Goal: Task Accomplishment & Management: Manage account settings

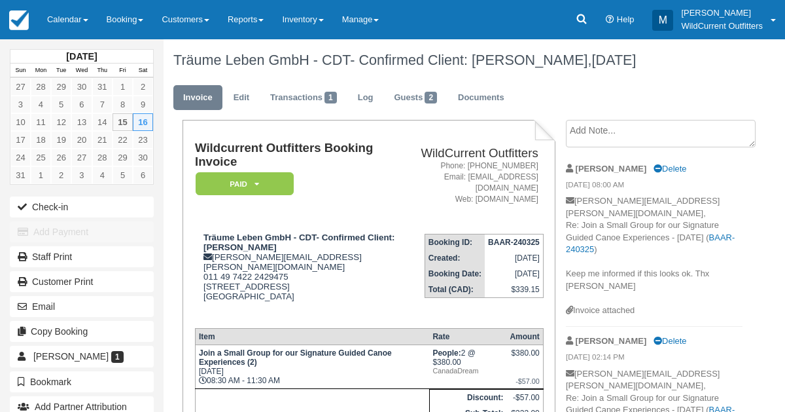
scroll to position [55, 0]
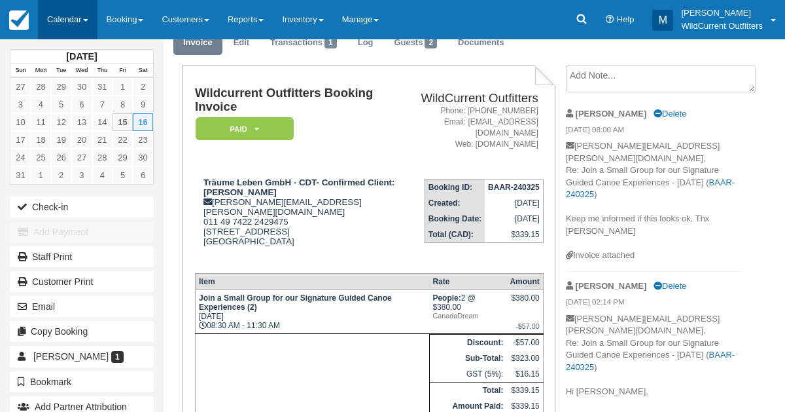
click at [65, 14] on link "Calendar" at bounding box center [68, 19] width 60 height 39
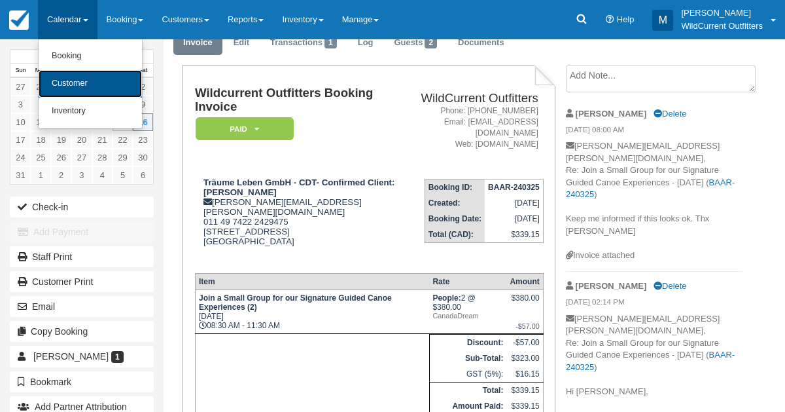
click at [62, 74] on link "Customer" at bounding box center [90, 83] width 103 height 27
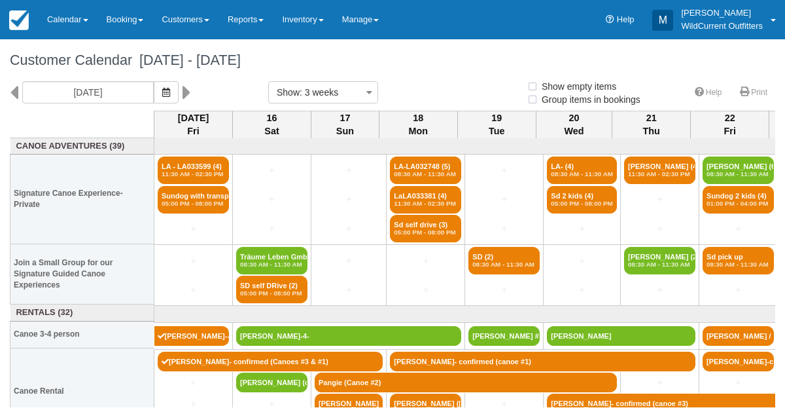
select select
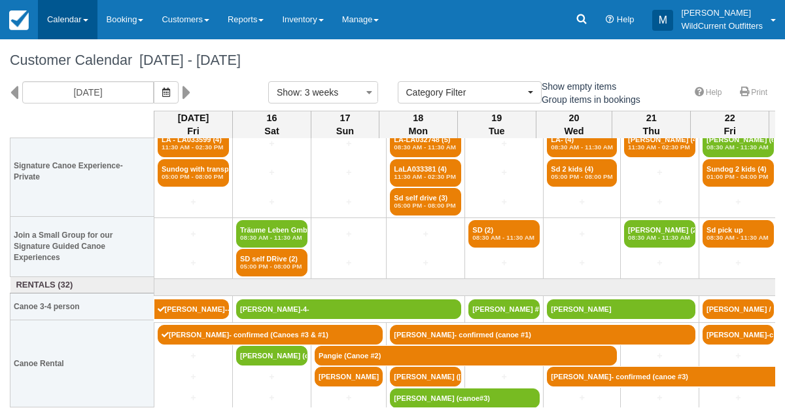
scroll to position [27, 0]
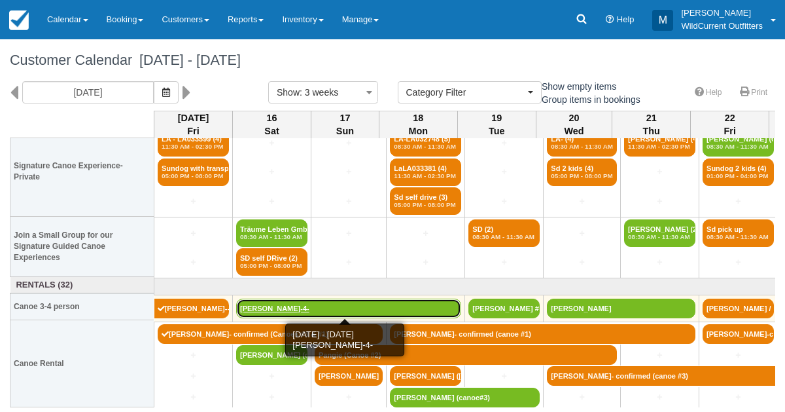
click at [279, 307] on link "[PERSON_NAME]-4-" at bounding box center [348, 308] width 225 height 20
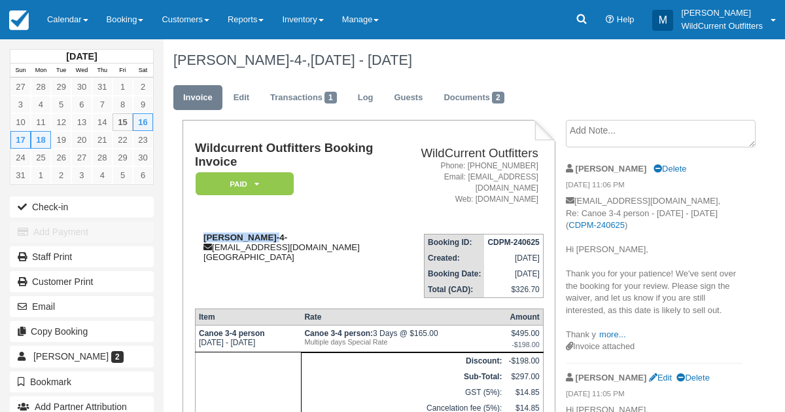
drag, startPoint x: 260, startPoint y: 235, endPoint x: 200, endPoint y: 236, distance: 59.6
click at [200, 236] on div "[PERSON_NAME]-4- [EMAIL_ADDRESS][DOMAIN_NAME] [GEOGRAPHIC_DATA]" at bounding box center [293, 246] width 197 height 29
copy strong "[PERSON_NAME]-"
click at [581, 16] on icon at bounding box center [581, 18] width 13 height 13
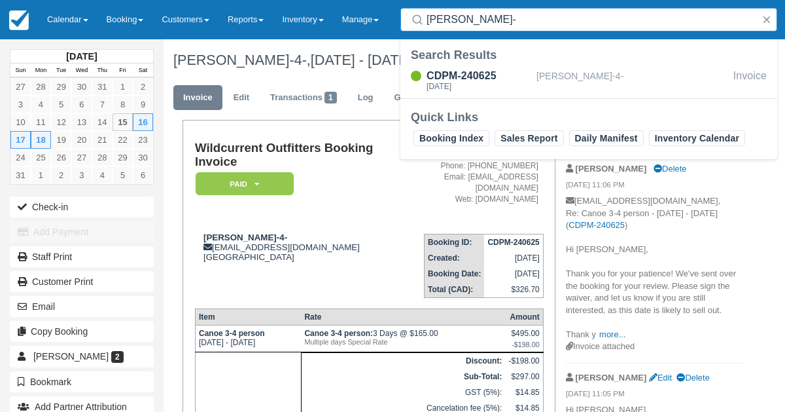
type input "Alison Vizina-"
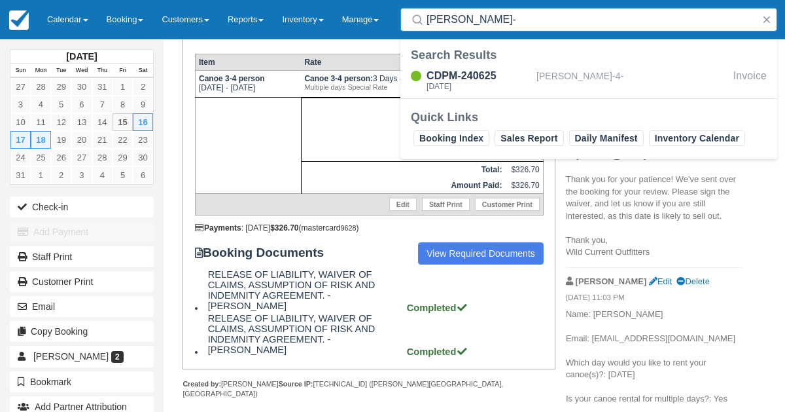
scroll to position [262, 0]
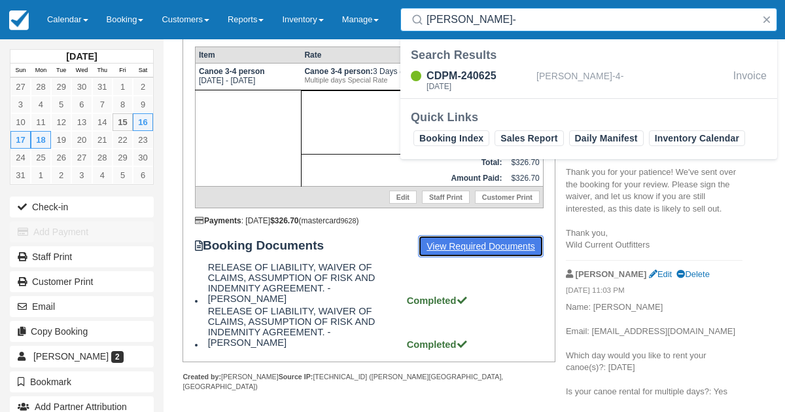
click at [465, 247] on link "View Required Documents" at bounding box center [481, 246] width 126 height 22
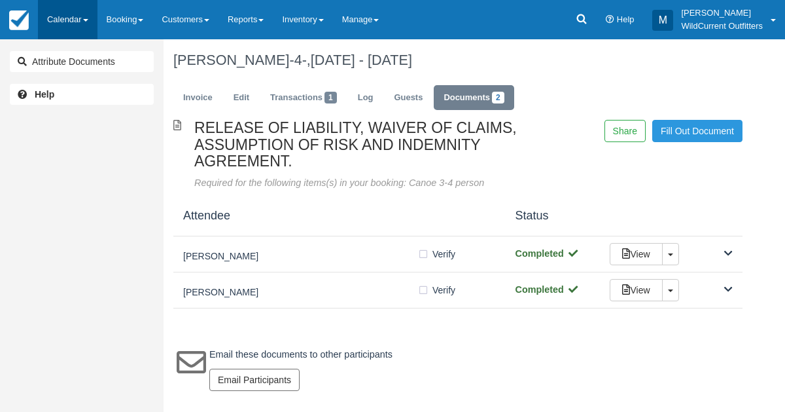
click at [72, 17] on link "Calendar" at bounding box center [68, 19] width 60 height 39
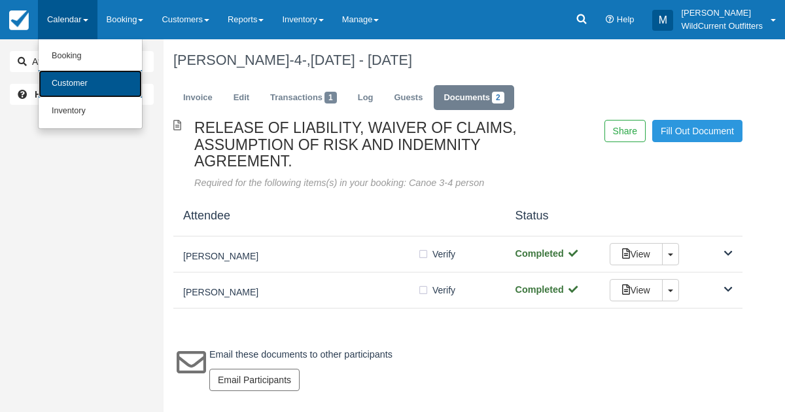
click at [67, 91] on link "Customer" at bounding box center [90, 83] width 103 height 27
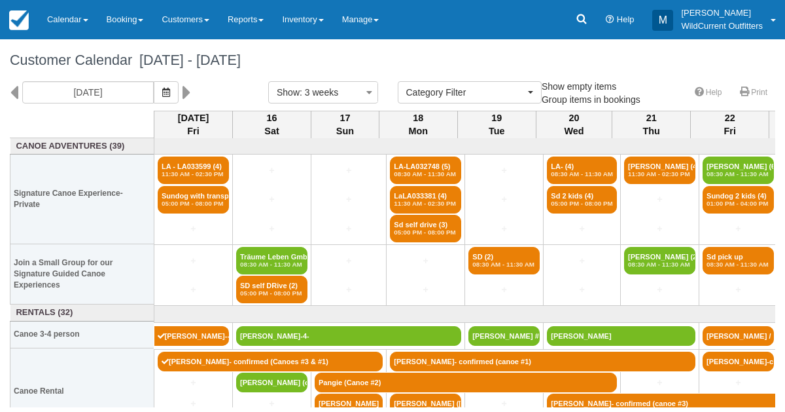
select select
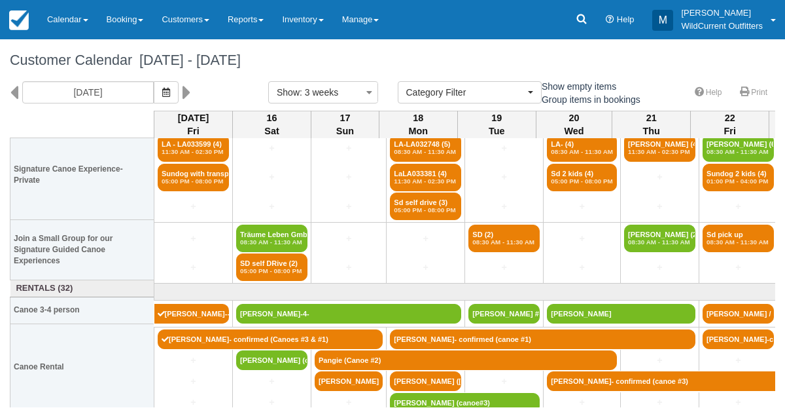
scroll to position [27, 0]
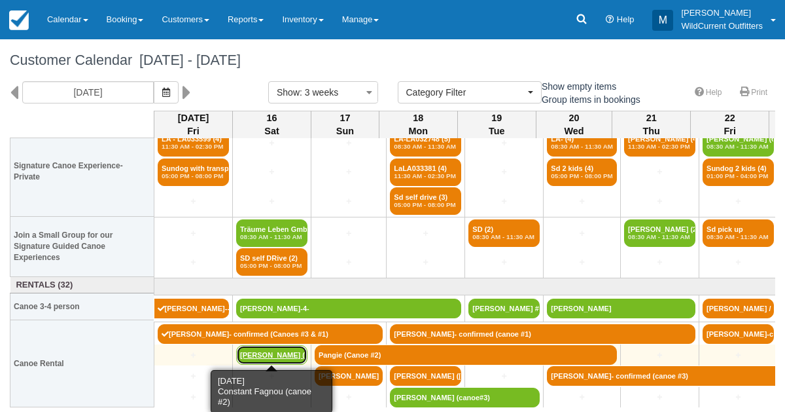
click at [276, 355] on link "[PERSON_NAME] (can" at bounding box center [271, 355] width 71 height 20
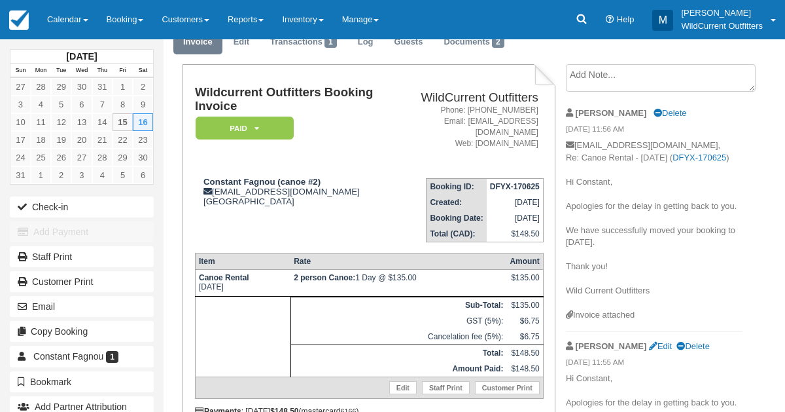
scroll to position [43, 0]
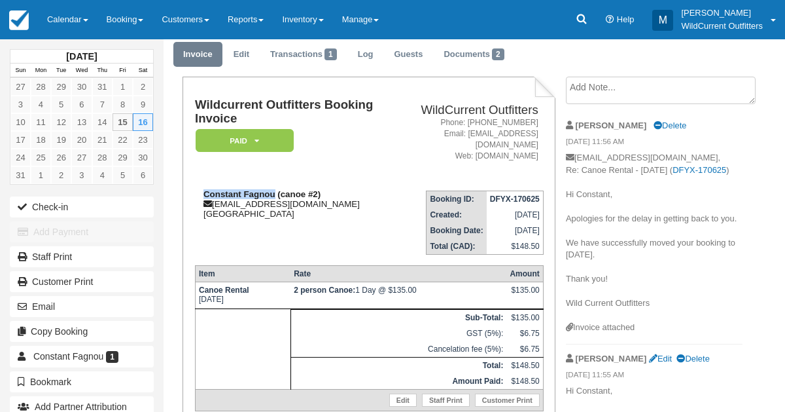
drag, startPoint x: 274, startPoint y: 190, endPoint x: 203, endPoint y: 191, distance: 71.4
click at [204, 191] on strong "Constant Fagnou (canoe #2)" at bounding box center [262, 194] width 117 height 10
copy strong "Constant Fagnou"
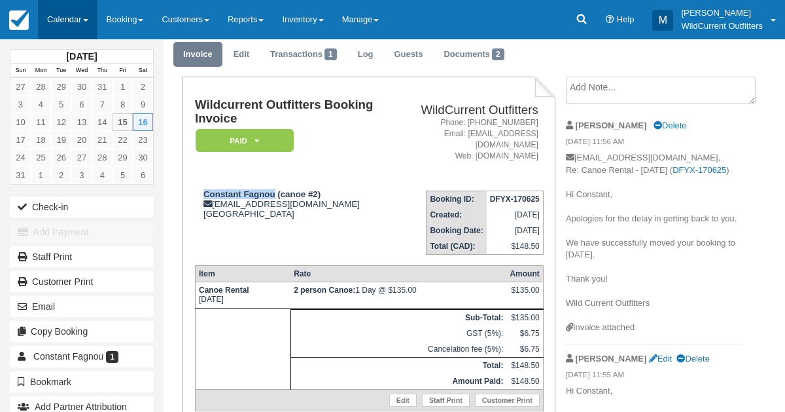
click at [66, 14] on link "Calendar" at bounding box center [68, 19] width 60 height 39
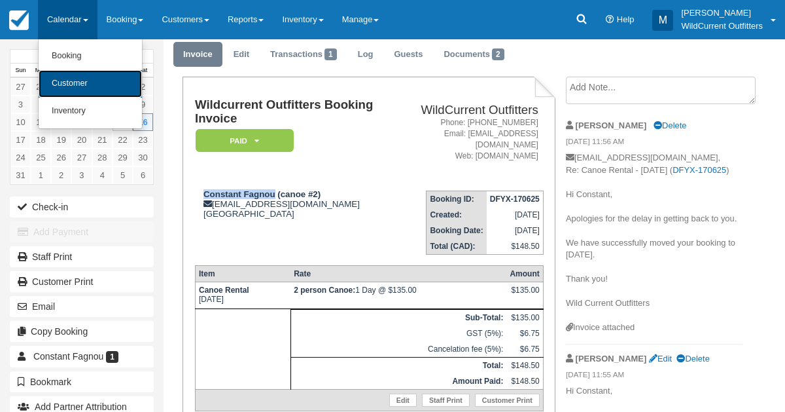
click at [67, 77] on link "Customer" at bounding box center [90, 83] width 103 height 27
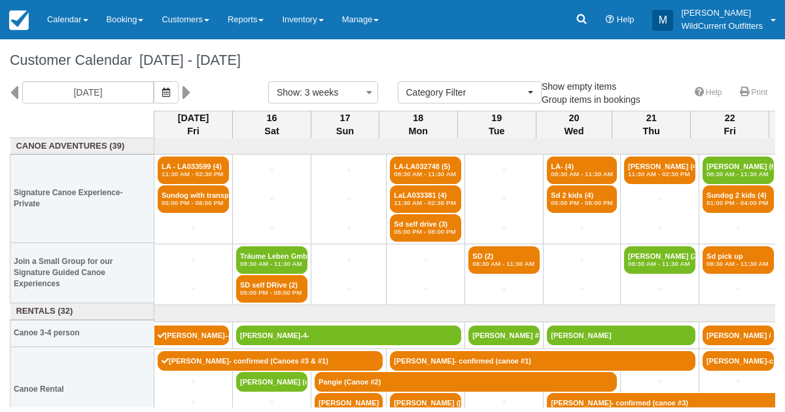
select select
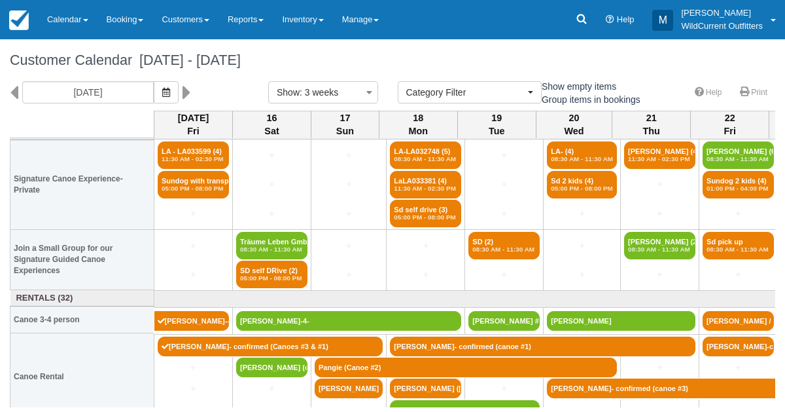
scroll to position [14, 0]
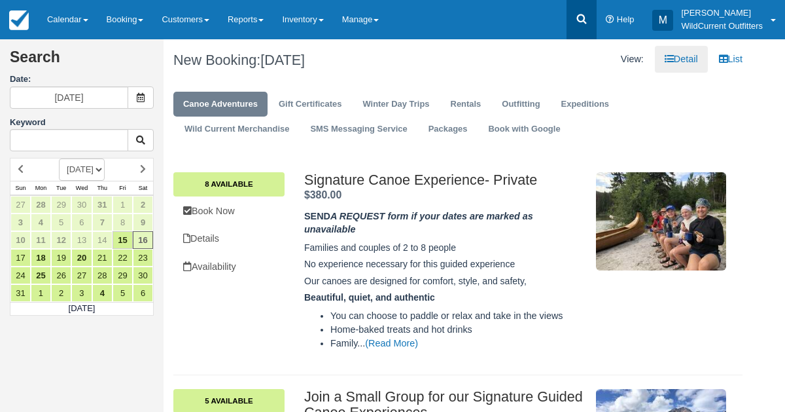
click at [584, 24] on icon at bounding box center [581, 18] width 13 height 13
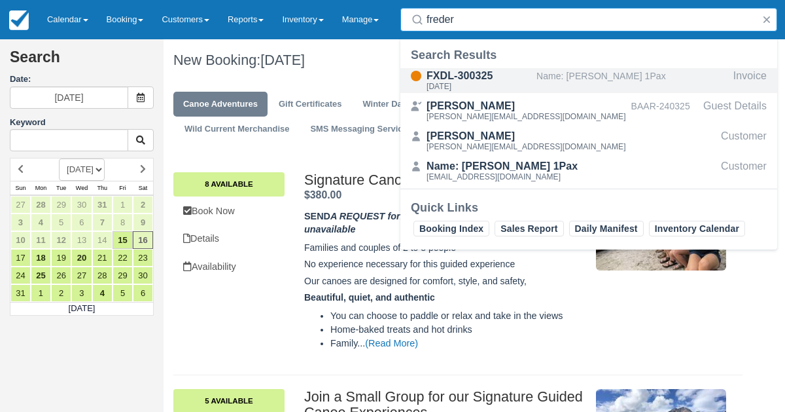
type input "freder"
click at [638, 78] on div "Name: Frederique Ballintijn 1Pax" at bounding box center [633, 80] width 192 height 25
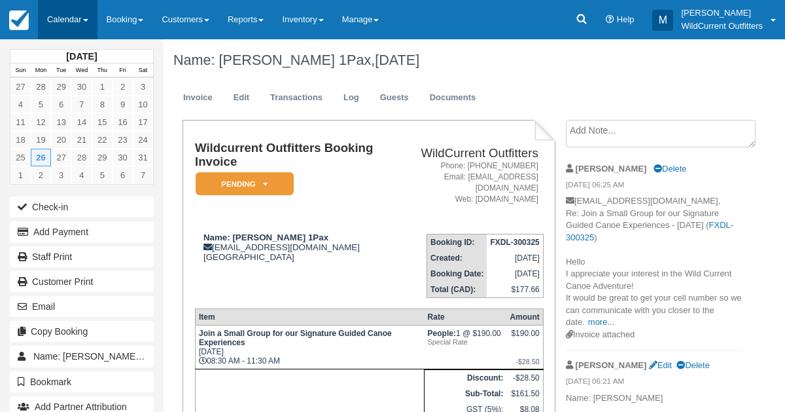
click at [58, 13] on link "Calendar" at bounding box center [68, 19] width 60 height 39
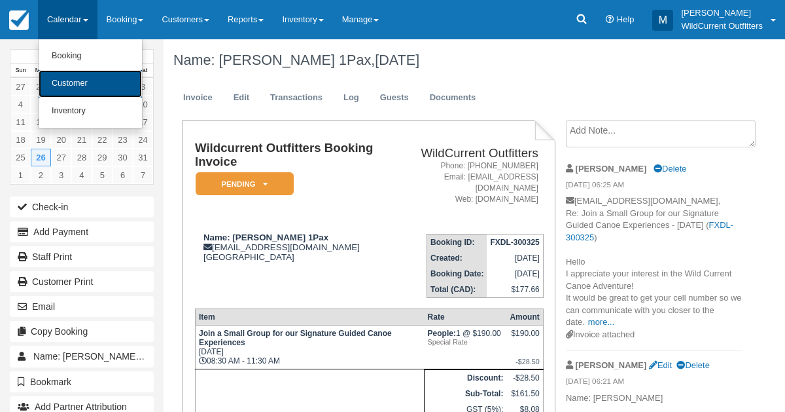
click at [77, 81] on link "Customer" at bounding box center [90, 83] width 103 height 27
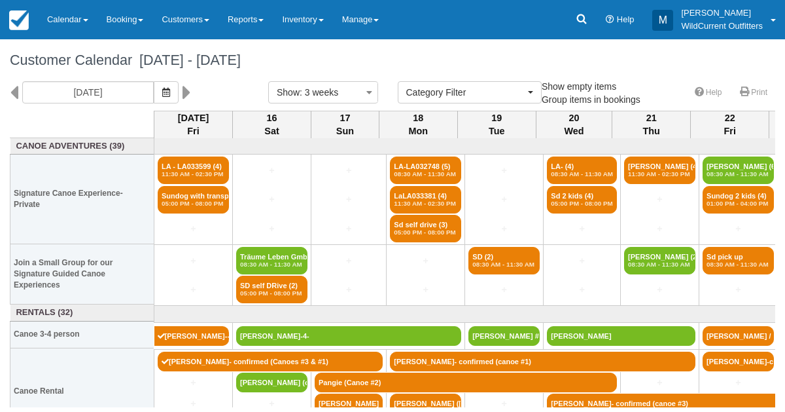
select select
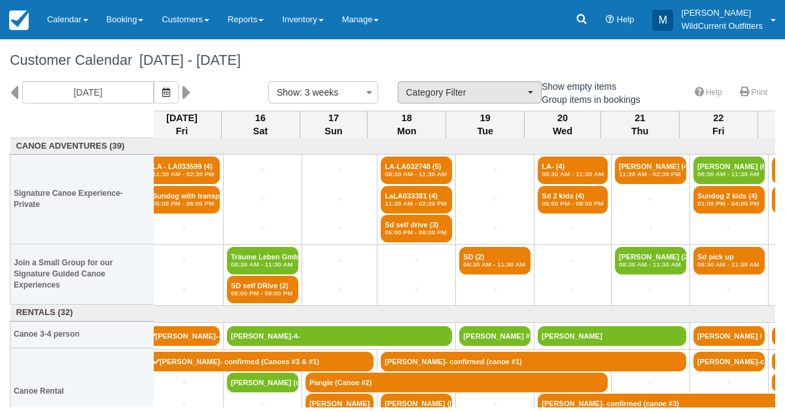
scroll to position [0, 6]
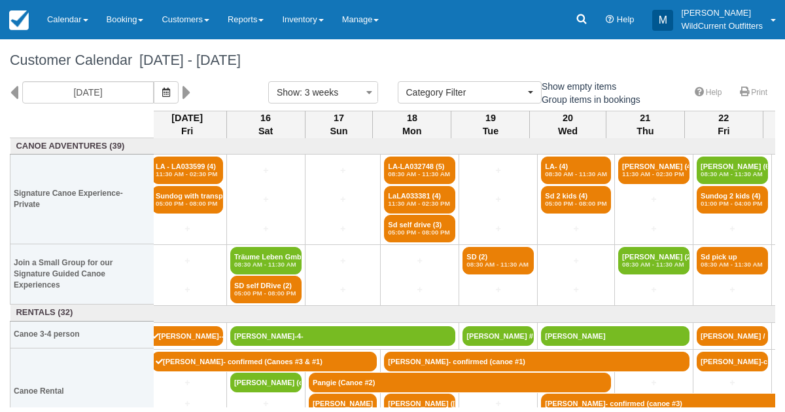
click at [65, 359] on th "Canoe Rental" at bounding box center [82, 391] width 144 height 87
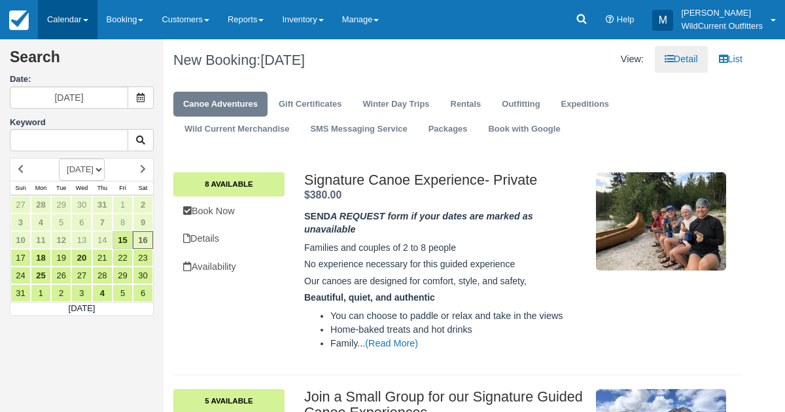
click at [75, 20] on link "Calendar" at bounding box center [68, 19] width 60 height 39
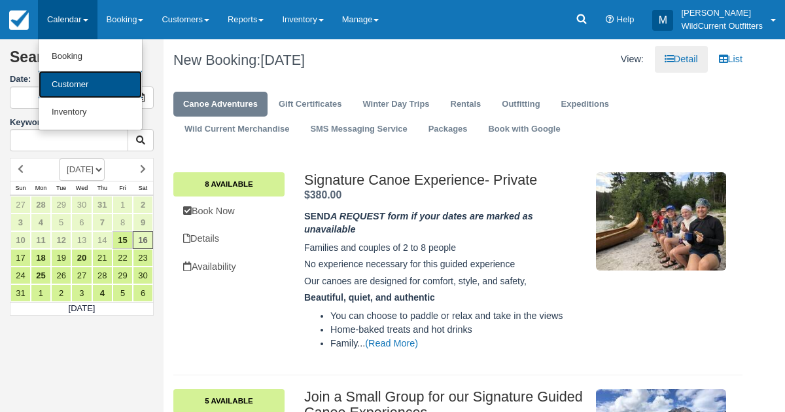
click at [76, 82] on link "Customer" at bounding box center [90, 85] width 103 height 28
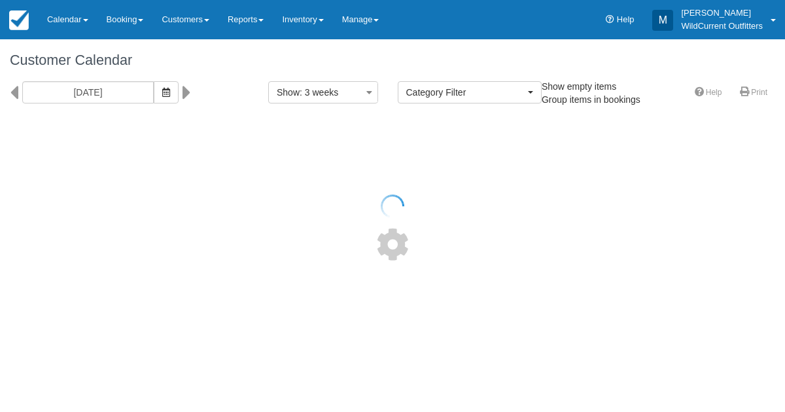
select select
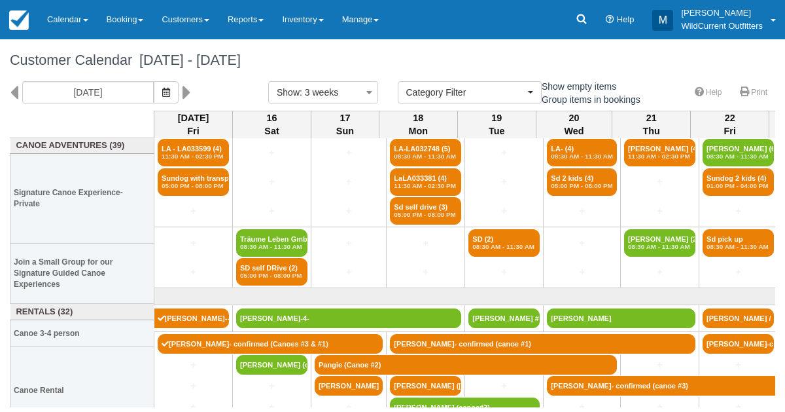
scroll to position [18, 0]
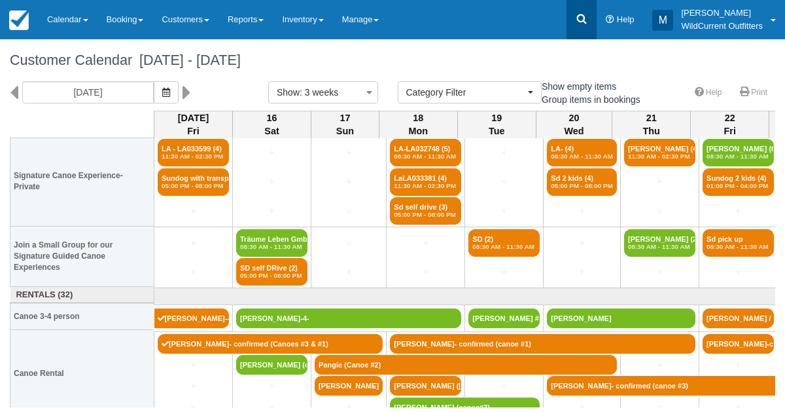
click at [577, 12] on icon at bounding box center [581, 18] width 13 height 13
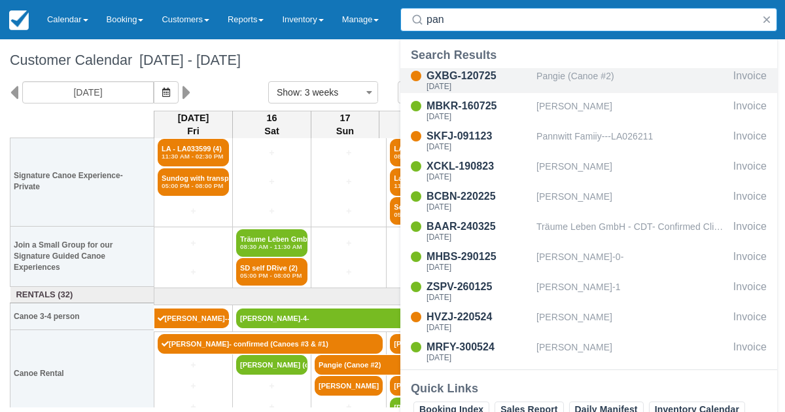
type input "pan"
click at [488, 85] on div "Sun Aug 17 2025" at bounding box center [479, 86] width 105 height 8
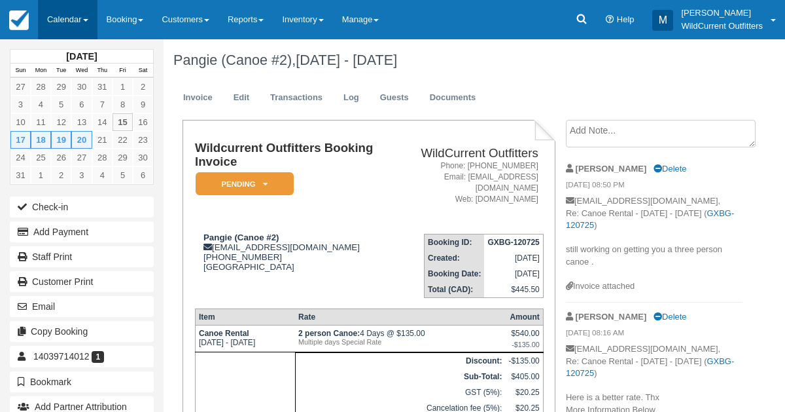
click at [68, 24] on link "Calendar" at bounding box center [68, 19] width 60 height 39
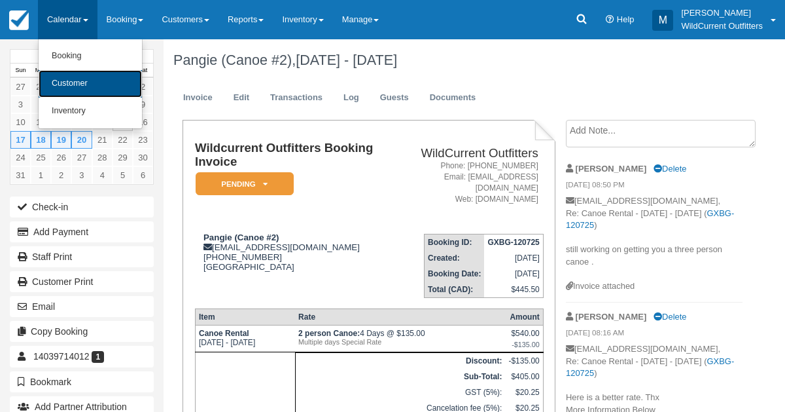
click at [77, 89] on link "Customer" at bounding box center [90, 83] width 103 height 27
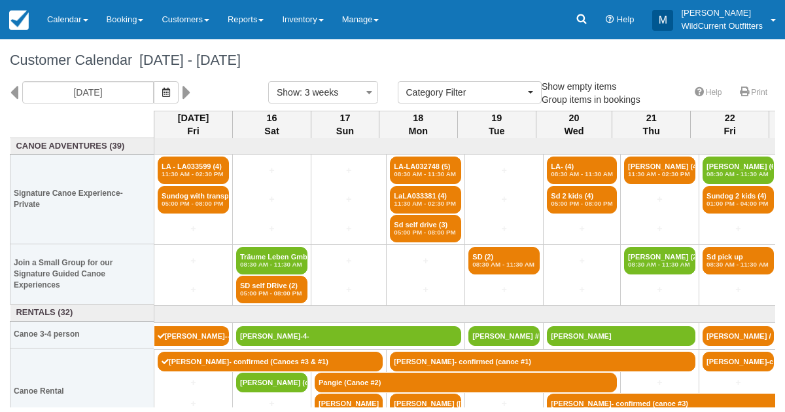
select select
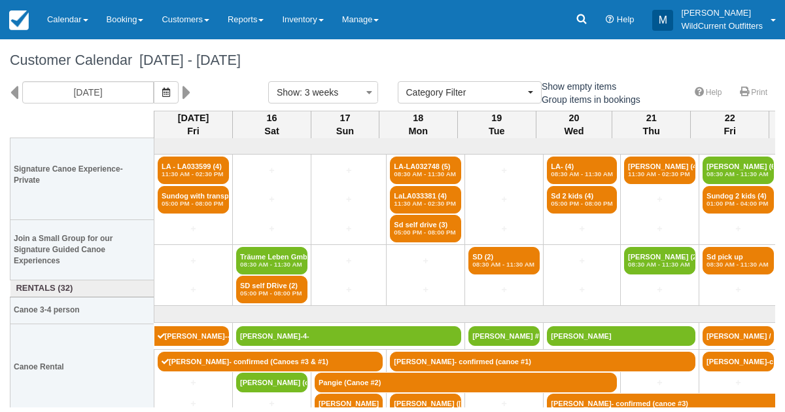
scroll to position [27, 0]
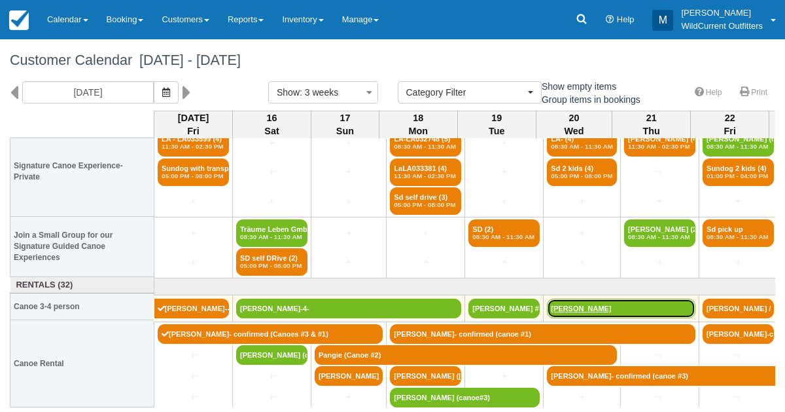
click at [565, 306] on link "Garrett Matthews" at bounding box center [621, 308] width 149 height 20
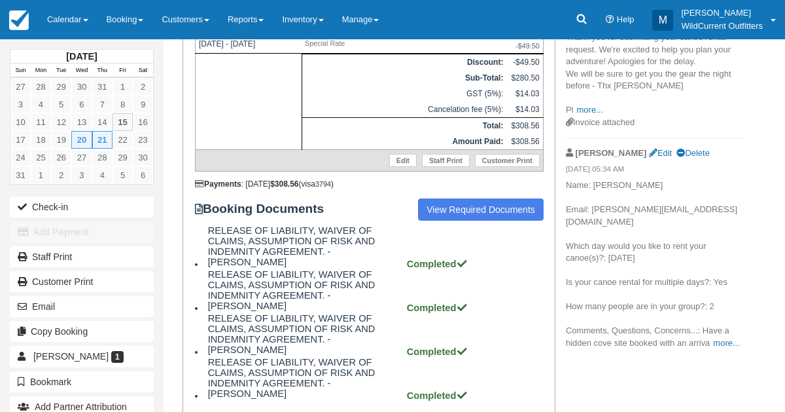
scroll to position [302, 0]
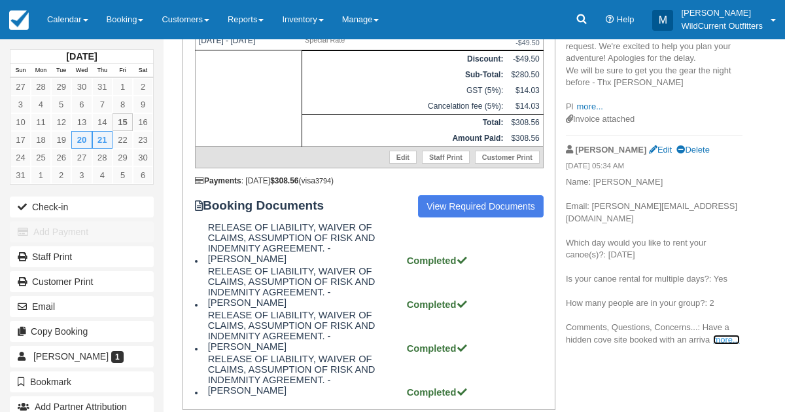
click at [728, 334] on link "more..." at bounding box center [726, 339] width 26 height 10
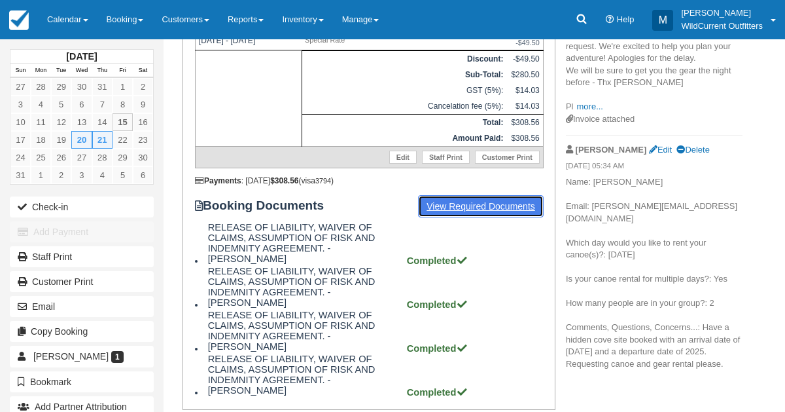
click at [512, 208] on link "View Required Documents" at bounding box center [481, 206] width 126 height 22
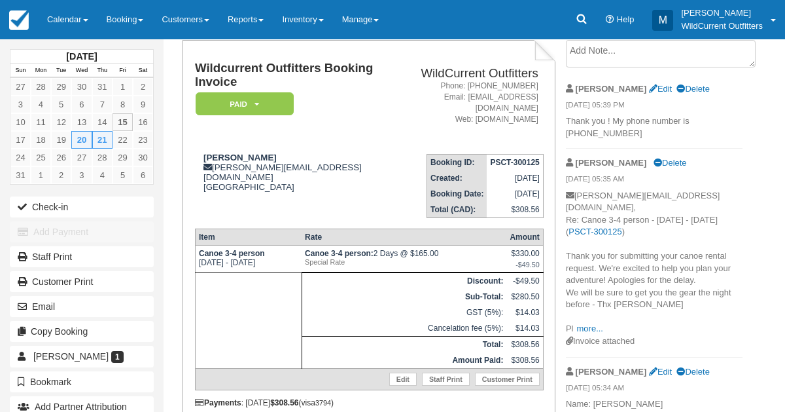
scroll to position [72, 0]
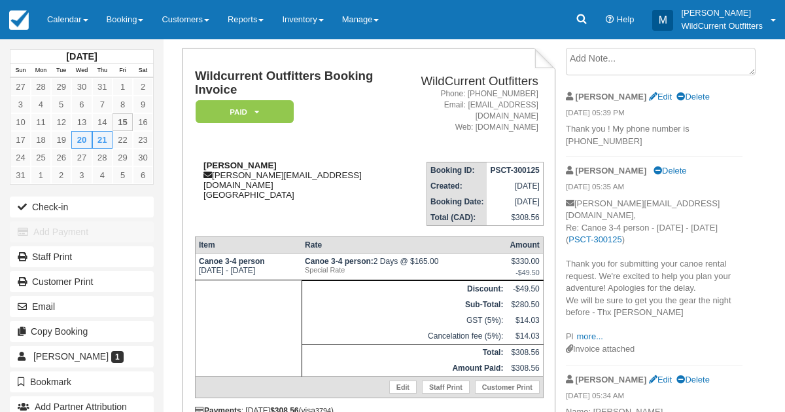
drag, startPoint x: 281, startPoint y: 164, endPoint x: 202, endPoint y: 165, distance: 79.9
click at [202, 165] on div "Garrett Matthews garrett.matthews1@gmail.com Japan" at bounding box center [295, 179] width 200 height 39
copy strong "[PERSON_NAME]"
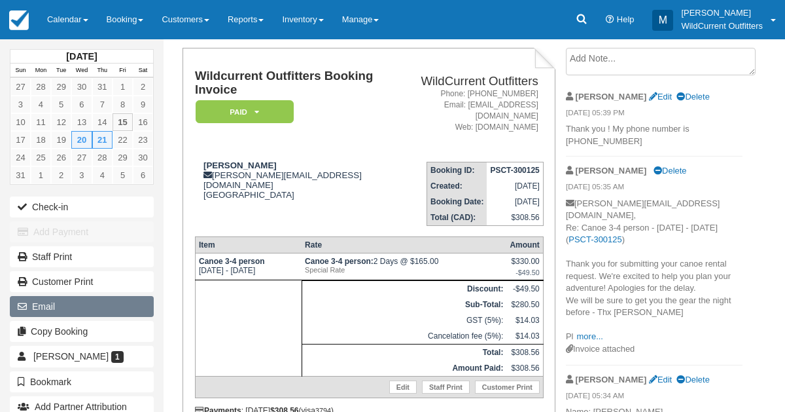
click at [65, 296] on button "Email" at bounding box center [82, 306] width 144 height 21
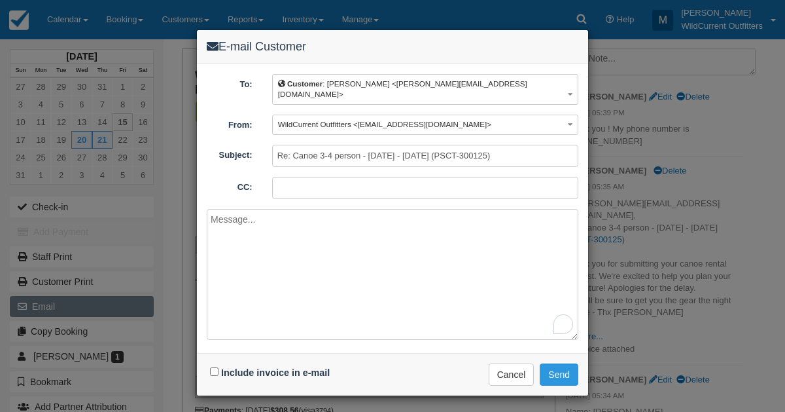
paste textarea "Hi Garrett, I hope this email finds you well. I'm writing to confirm the number…"
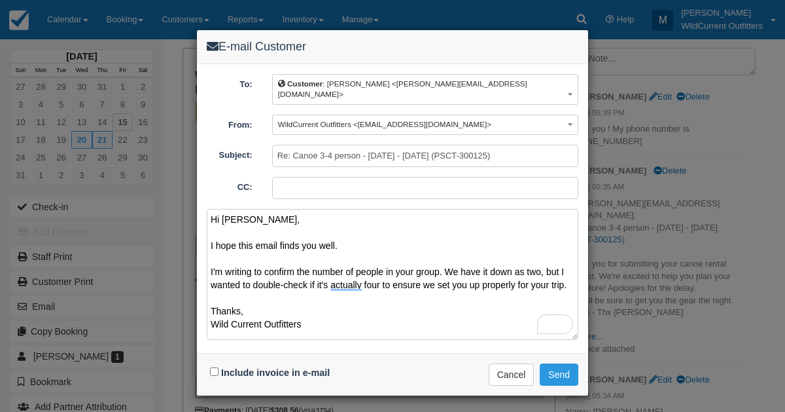
type textarea "Hi Garrett, I hope this email finds you well. I'm writing to confirm the number…"
click at [216, 367] on input "Include invoice in e-mail" at bounding box center [214, 371] width 9 height 9
checkbox input "true"
click at [544, 363] on button "Send" at bounding box center [559, 374] width 39 height 22
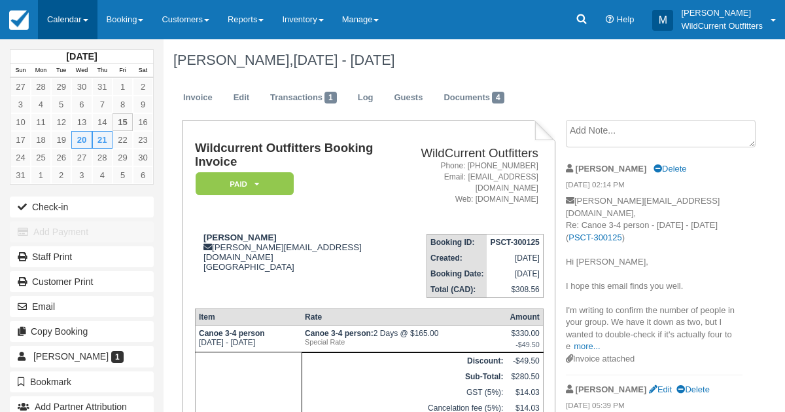
click at [65, 24] on link "Calendar" at bounding box center [68, 19] width 60 height 39
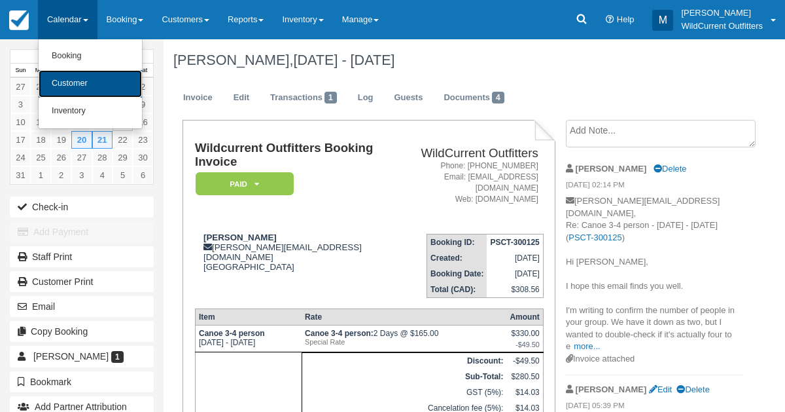
click at [64, 90] on link "Customer" at bounding box center [90, 83] width 103 height 27
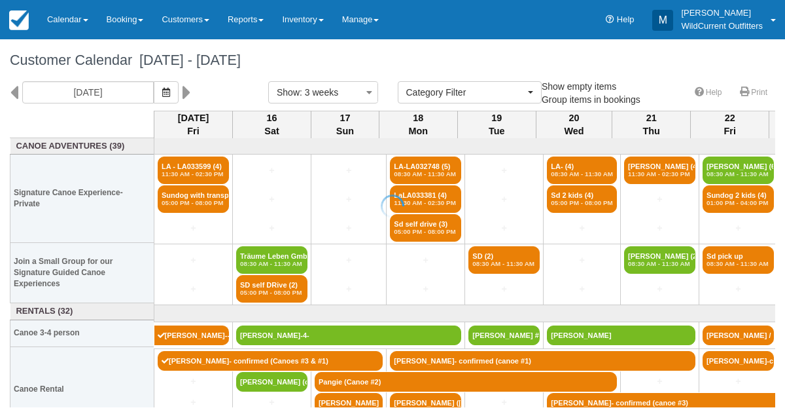
select select
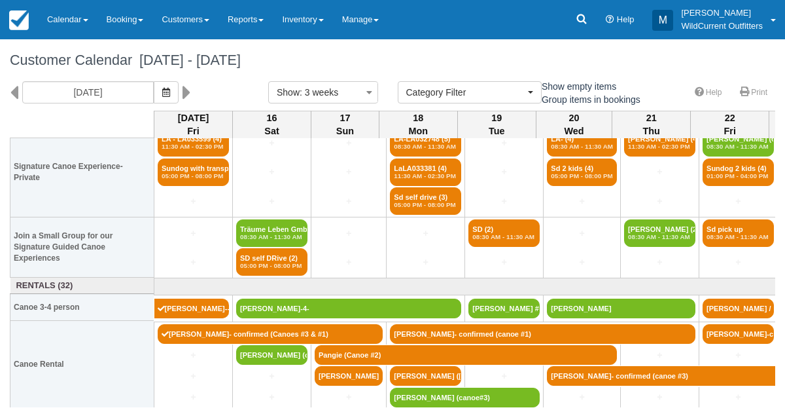
scroll to position [27, 0]
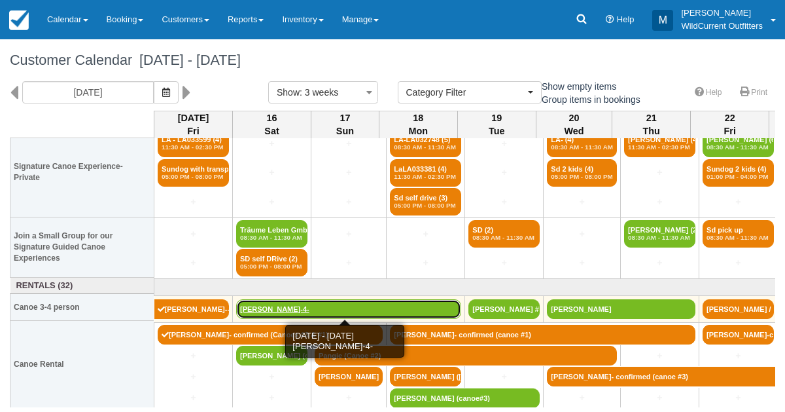
click at [272, 312] on link "[PERSON_NAME]-4-" at bounding box center [348, 309] width 225 height 20
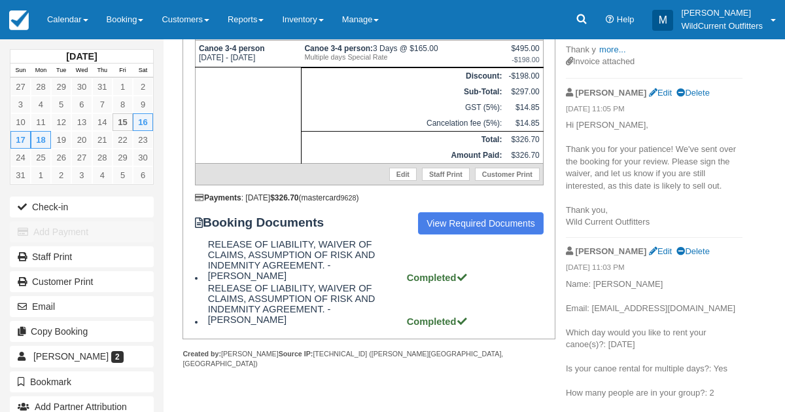
scroll to position [328, 0]
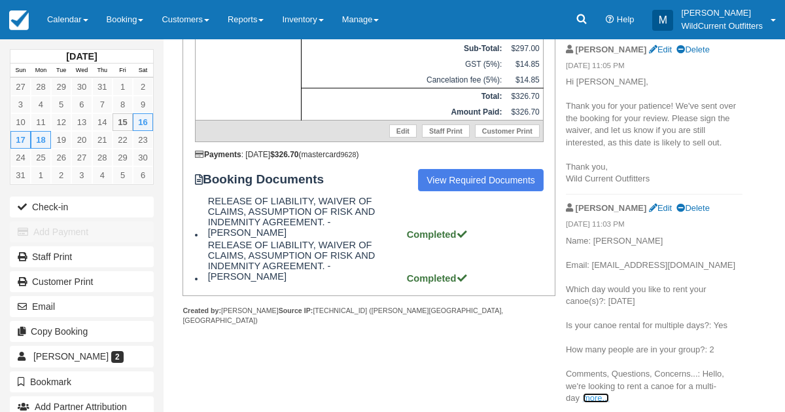
click at [594, 395] on link "more..." at bounding box center [596, 398] width 26 height 10
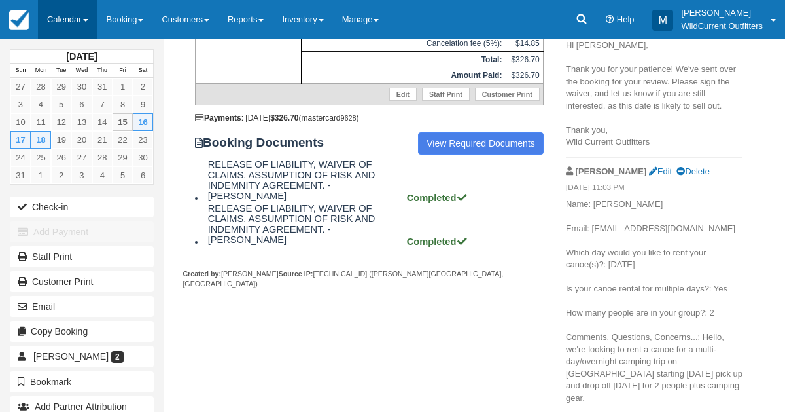
click at [51, 14] on link "Calendar" at bounding box center [68, 19] width 60 height 39
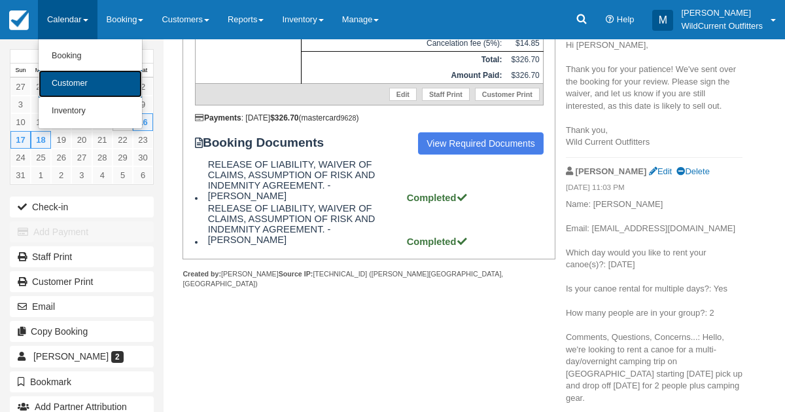
click at [63, 78] on link "Customer" at bounding box center [90, 83] width 103 height 27
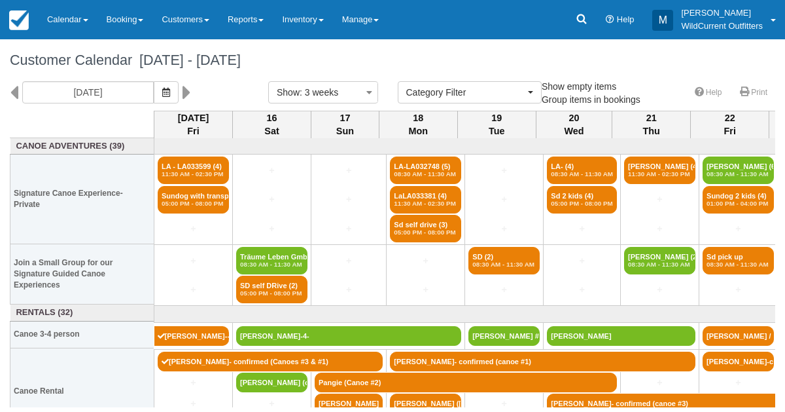
select select
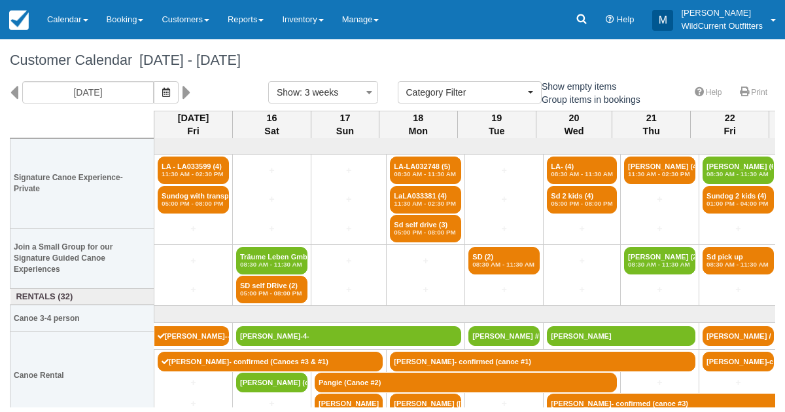
scroll to position [27, 0]
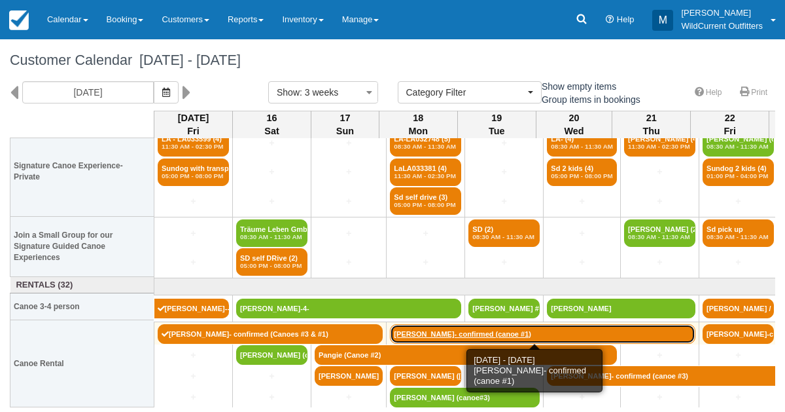
click at [427, 327] on link "[PERSON_NAME]- confirmed (canoe #1)" at bounding box center [543, 334] width 306 height 20
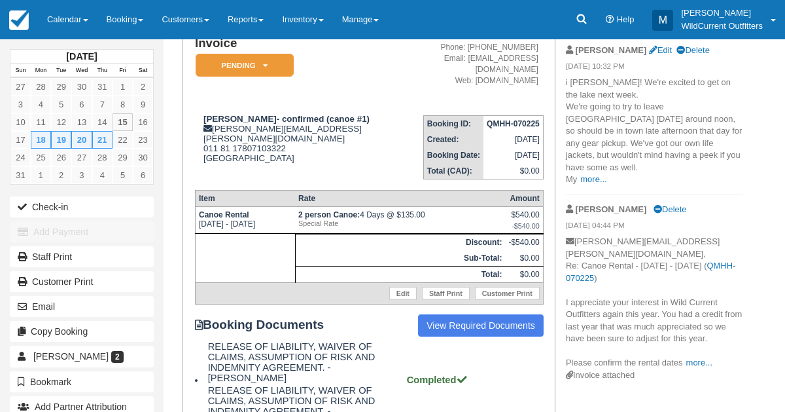
scroll to position [187, 0]
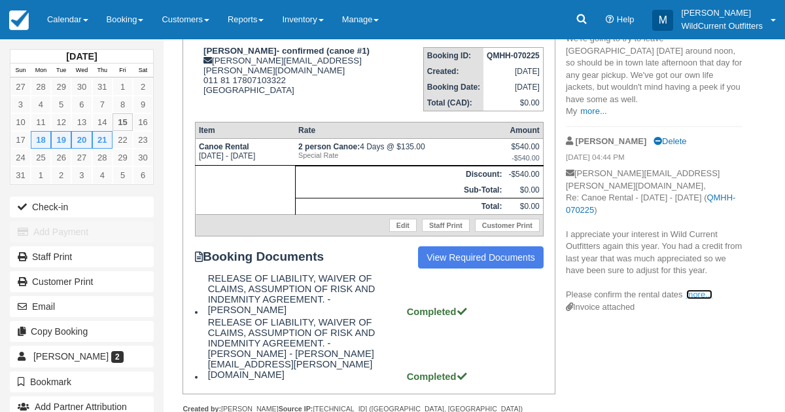
click at [697, 289] on link "more..." at bounding box center [700, 294] width 26 height 10
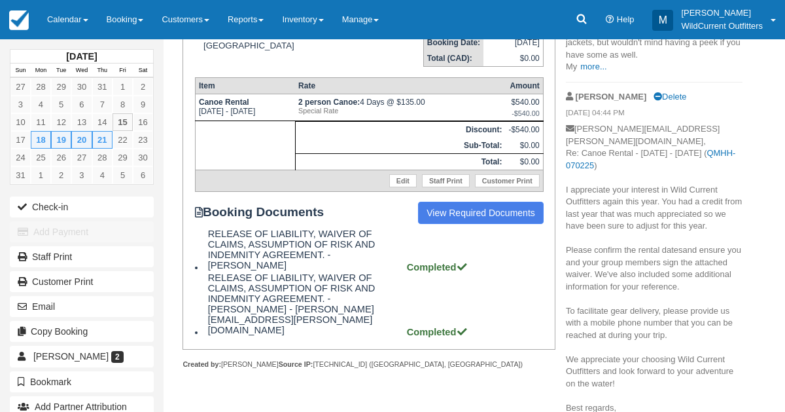
scroll to position [279, 0]
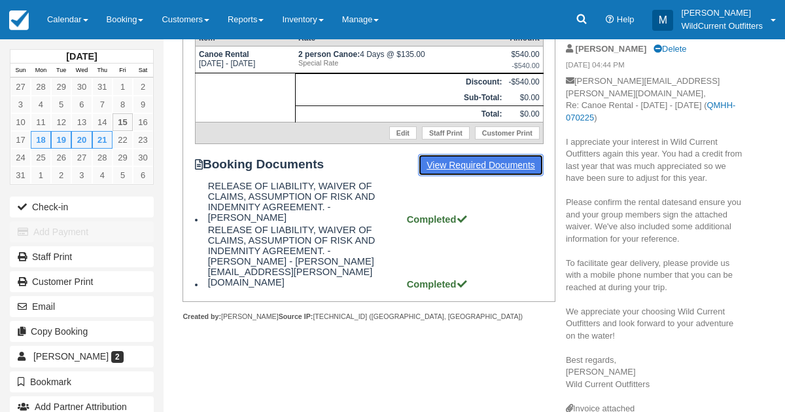
click at [466, 160] on link "View Required Documents" at bounding box center [481, 165] width 126 height 22
